Goal: Find specific page/section: Find specific page/section

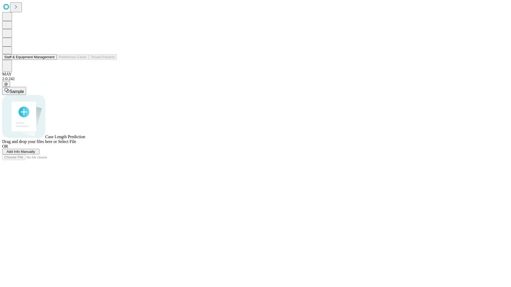
click at [51, 60] on button "Staff & Equipment Management" at bounding box center [29, 57] width 55 height 6
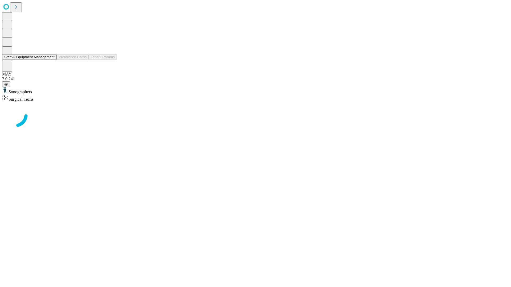
click at [51, 60] on button "Staff & Equipment Management" at bounding box center [29, 57] width 55 height 6
